Goal: Information Seeking & Learning: Learn about a topic

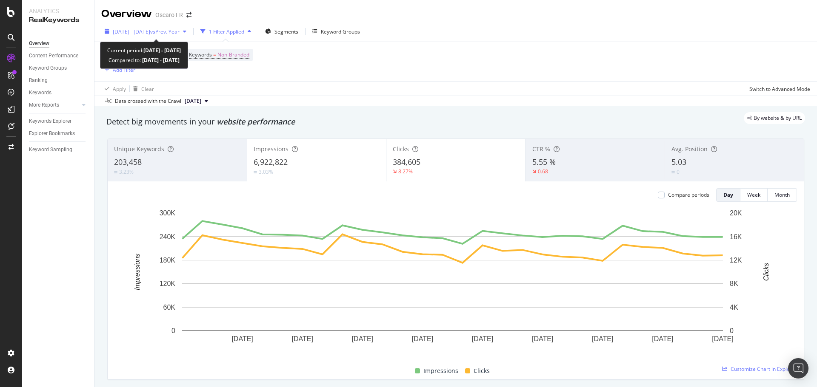
click at [120, 29] on span "[DATE] - [DATE]" at bounding box center [131, 31] width 37 height 7
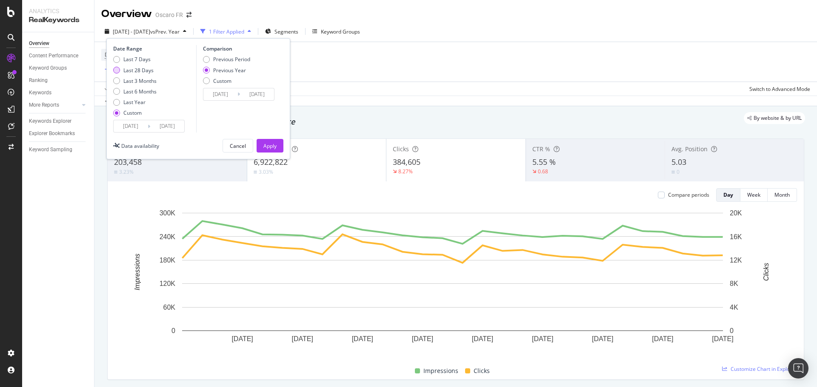
click at [151, 71] on div "Last 28 Days" at bounding box center [138, 70] width 30 height 7
type input "[DATE]"
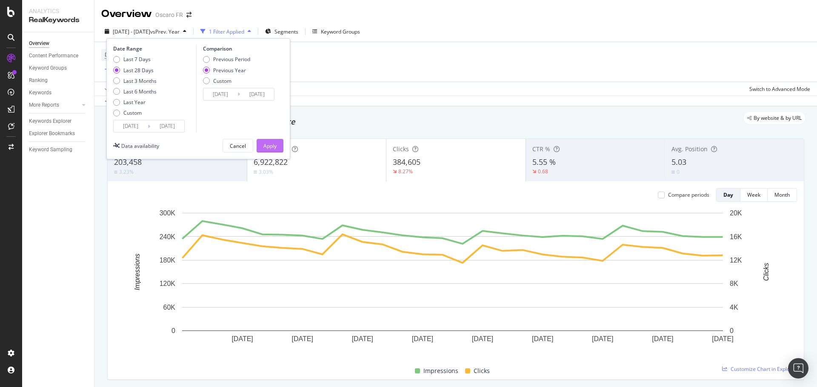
click at [268, 144] on div "Apply" at bounding box center [269, 145] width 13 height 7
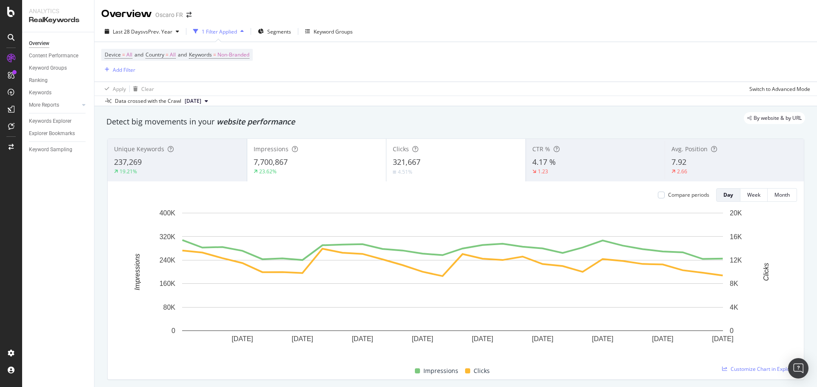
click at [425, 100] on div "Data crossed with the Crawl [DATE]" at bounding box center [455, 101] width 722 height 10
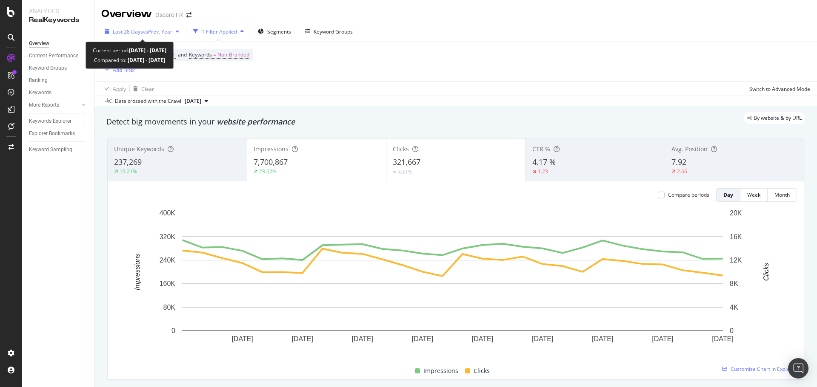
click at [176, 34] on div "button" at bounding box center [177, 31] width 10 height 5
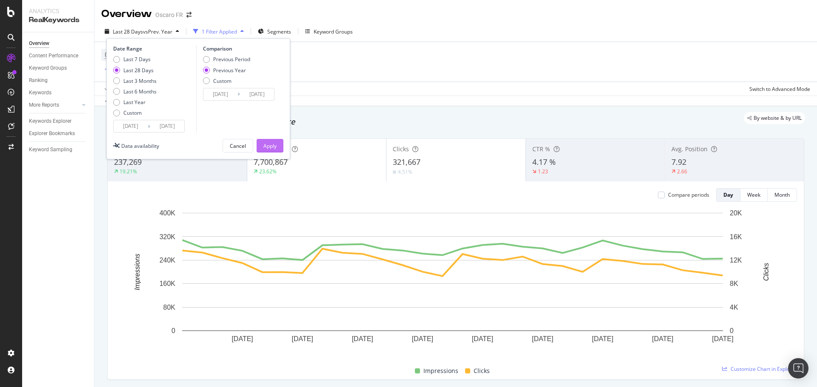
click at [267, 143] on div "Apply" at bounding box center [269, 145] width 13 height 7
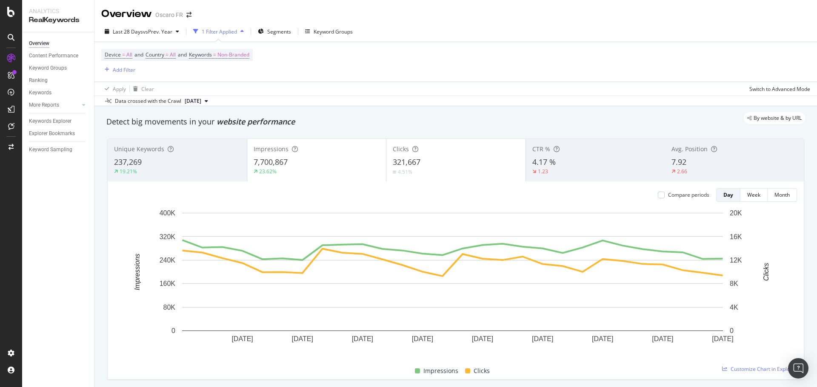
click at [668, 196] on div "Compare periods" at bounding box center [688, 194] width 41 height 7
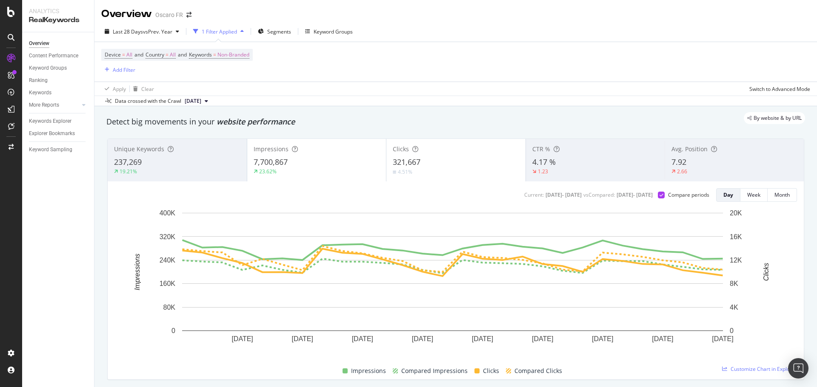
click at [297, 161] on div "7,700,867" at bounding box center [316, 162] width 126 height 11
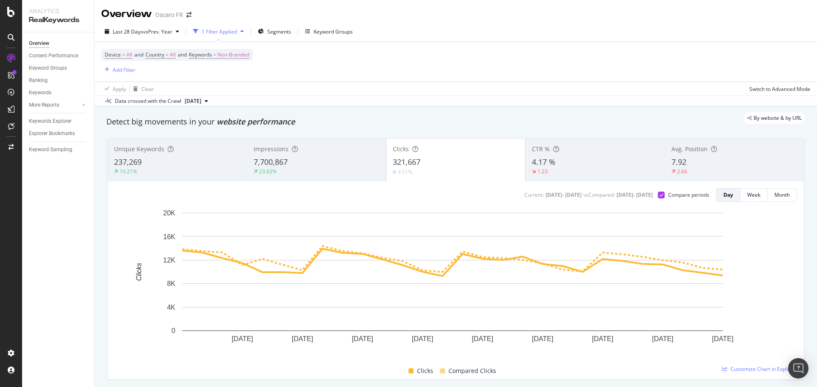
click at [325, 165] on div "7,700,867" at bounding box center [316, 162] width 126 height 11
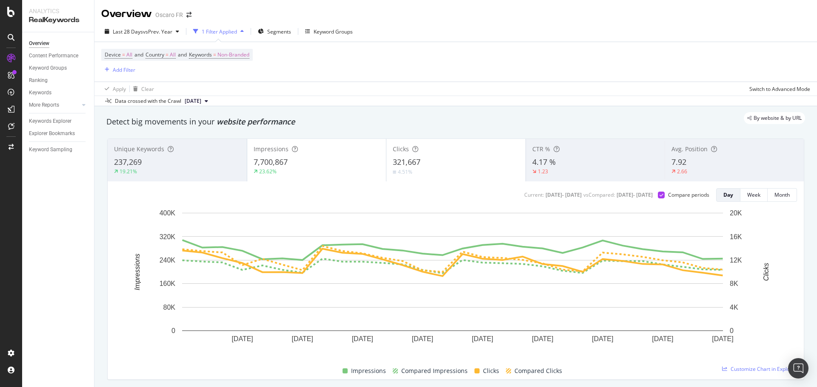
click at [428, 161] on div "321,667" at bounding box center [456, 162] width 126 height 11
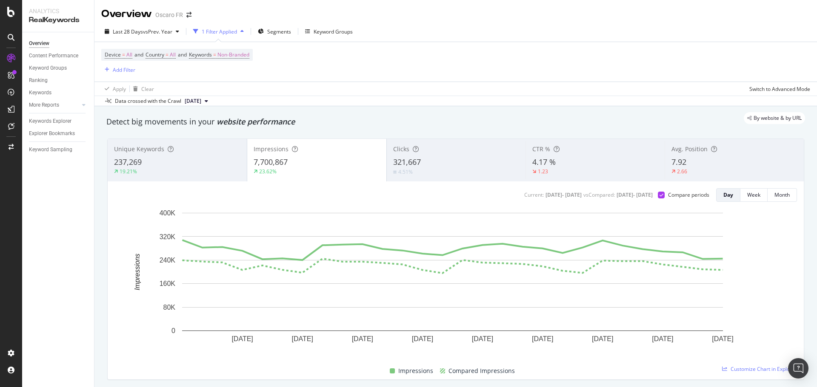
click at [331, 157] on div "7,700,867" at bounding box center [316, 162] width 126 height 11
click at [458, 153] on div "Clicks" at bounding box center [456, 149] width 126 height 9
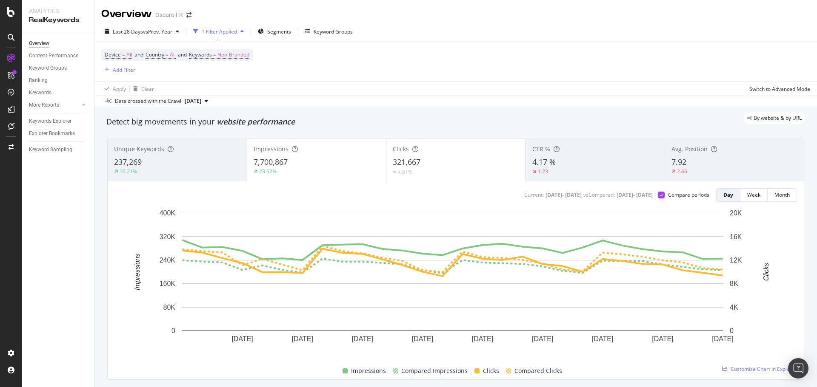
click at [306, 165] on div "7,700,867" at bounding box center [316, 162] width 126 height 11
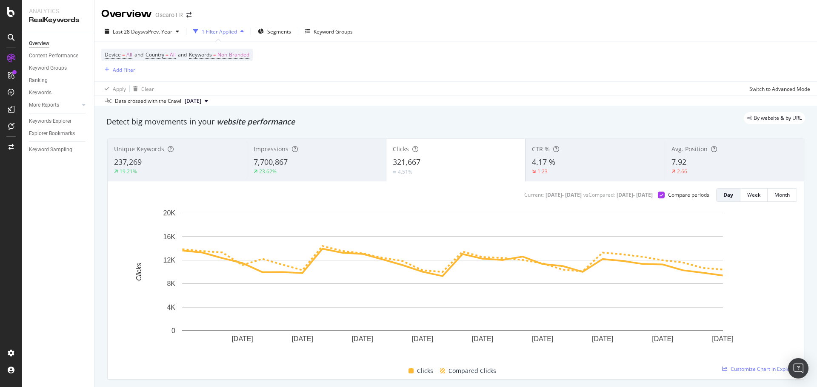
click at [337, 157] on div "Impressions 7,700,867 23.62%" at bounding box center [316, 160] width 139 height 38
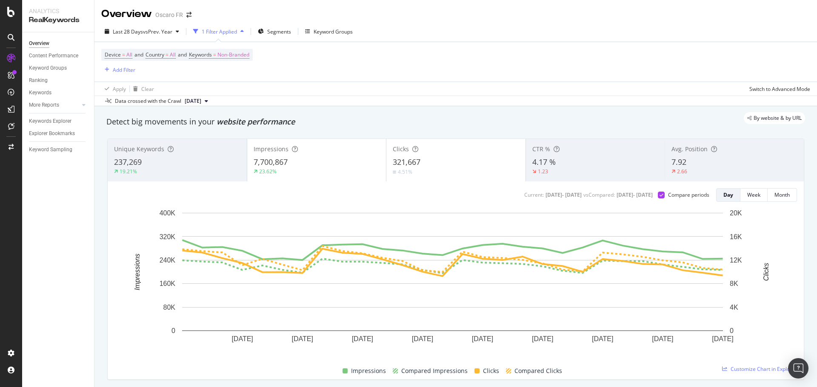
click at [404, 157] on span "321,667" at bounding box center [407, 162] width 28 height 10
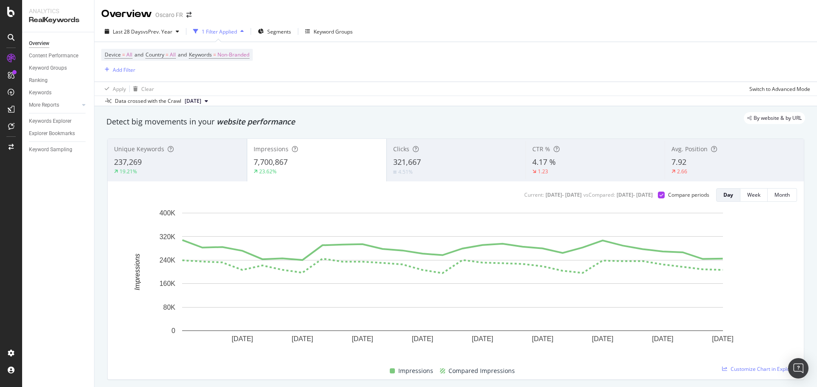
click at [404, 157] on span "321,667" at bounding box center [407, 162] width 28 height 10
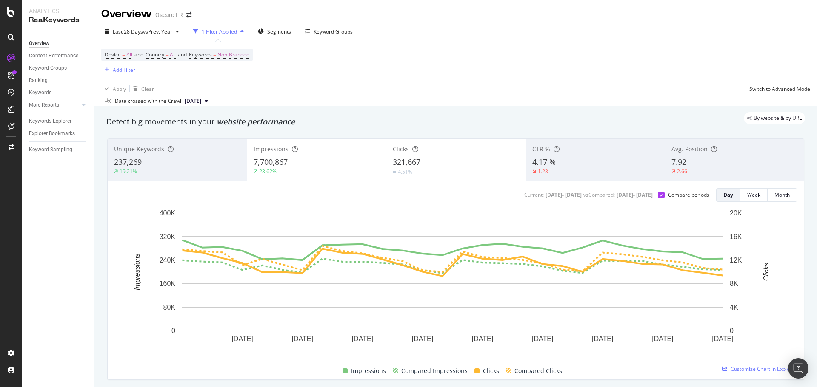
click at [454, 99] on div "Data crossed with the Crawl 2025 Aug. 8th" at bounding box center [455, 101] width 722 height 10
click at [359, 94] on div "Apply Clear Switch to Advanced Mode" at bounding box center [455, 89] width 722 height 14
click at [545, 72] on div "Device = All and Country = All and Keywords = Non-Branded Add Filter" at bounding box center [455, 62] width 709 height 40
click at [593, 48] on div "Device = All and Country = All and Keywords = Non-Branded Add Filter" at bounding box center [455, 62] width 709 height 40
click at [506, 57] on div "Device = All and Country = All and Keywords = Non-Branded Add Filter" at bounding box center [455, 62] width 709 height 40
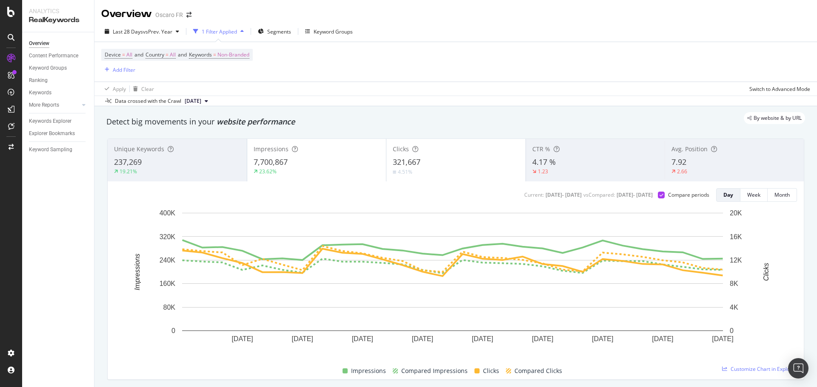
click at [467, 51] on div "Device = All and Country = All and Keywords = Non-Branded Add Filter" at bounding box center [455, 62] width 709 height 40
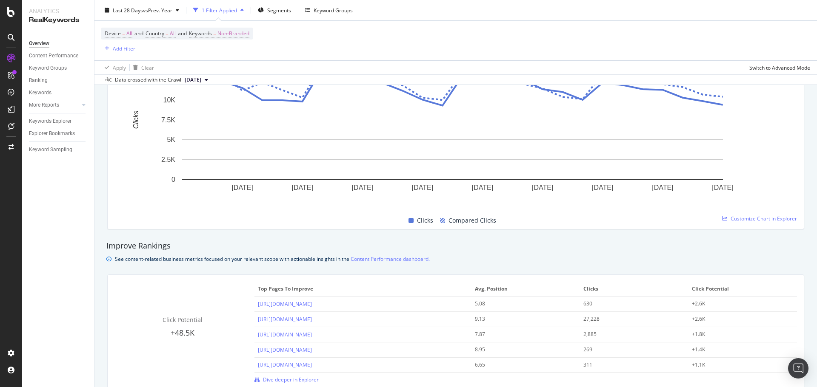
scroll to position [723, 0]
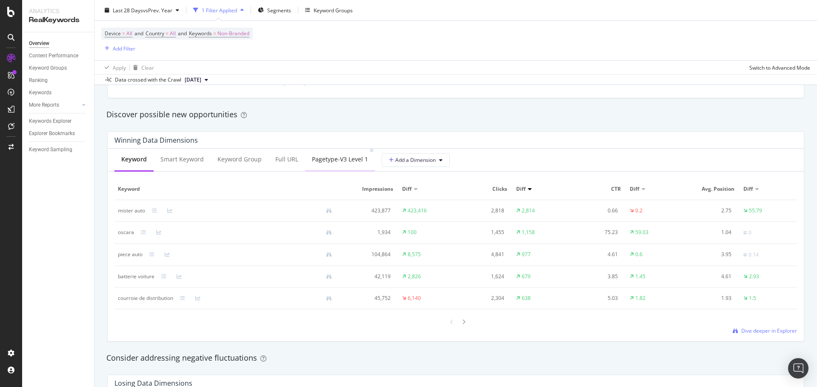
click at [332, 157] on div "pagetype-v3 Level 1" at bounding box center [340, 159] width 56 height 9
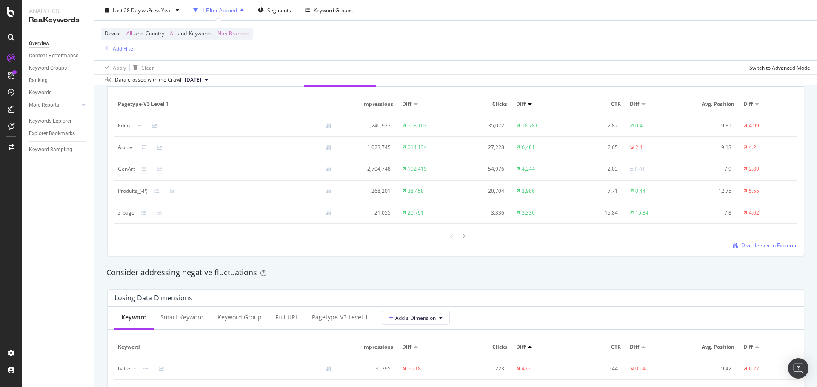
scroll to position [1021, 0]
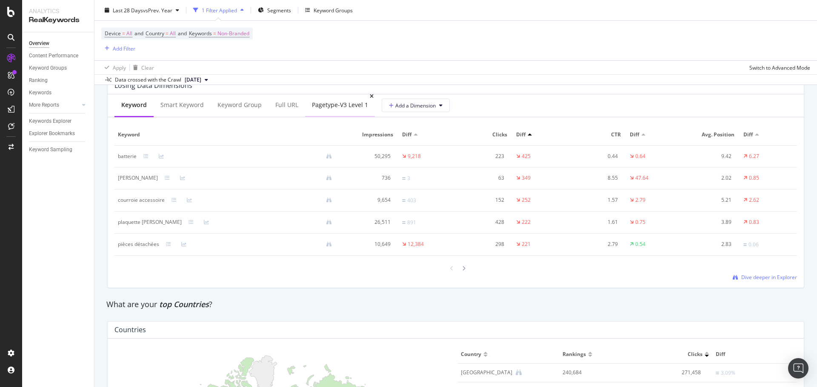
click at [333, 107] on div "pagetype-v3 Level 1" at bounding box center [340, 105] width 56 height 9
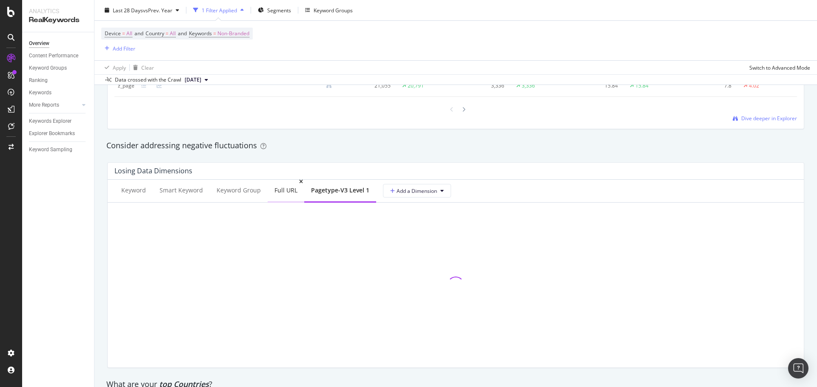
scroll to position [936, 0]
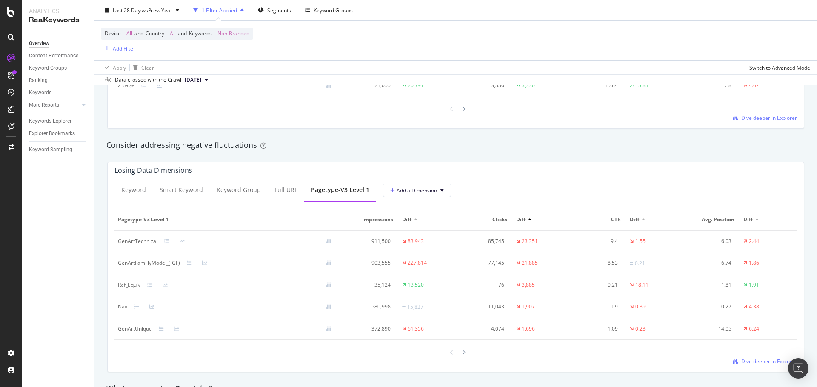
click at [395, 159] on div "Losing Data Dimensions Keyword Smart Keyword Keyword Group Full URL pagetype-v3…" at bounding box center [455, 267] width 707 height 224
click at [424, 162] on div "Losing Data Dimensions Keyword Smart Keyword Keyword Group Full URL pagetype-v3…" at bounding box center [455, 267] width 697 height 211
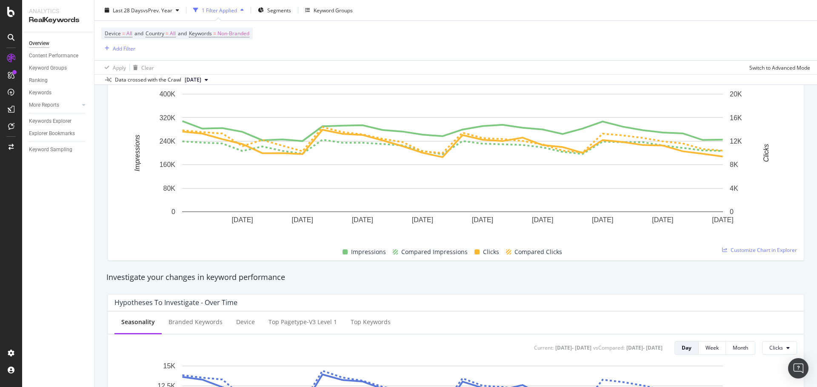
scroll to position [0, 0]
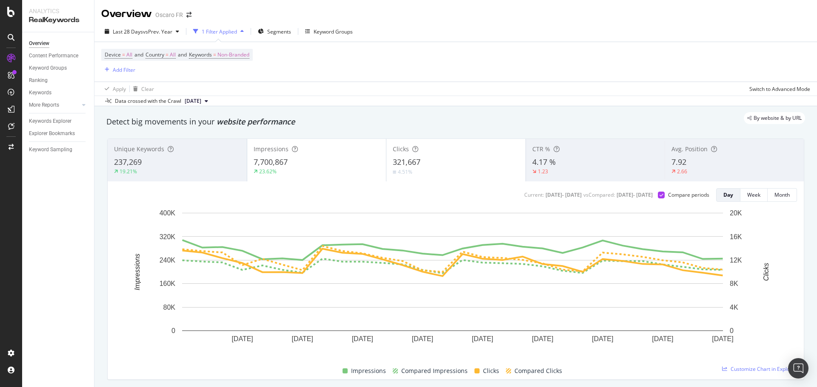
click at [441, 82] on div "Apply Clear Switch to Advanced Mode" at bounding box center [455, 89] width 722 height 14
click at [483, 32] on div "Last 28 Days vs Prev. Year 1 Filter Applied Segments Keyword Groups" at bounding box center [455, 33] width 722 height 17
